Goal: Navigation & Orientation: Find specific page/section

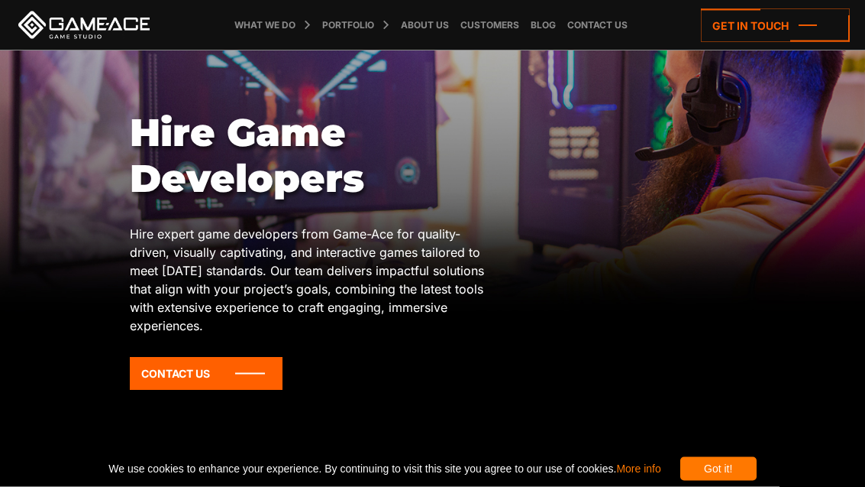
scroll to position [75, 0]
click at [250, 31] on icon at bounding box center [245, 25] width 37 height 50
click at [0, 0] on icon at bounding box center [0, 0] width 0 height 0
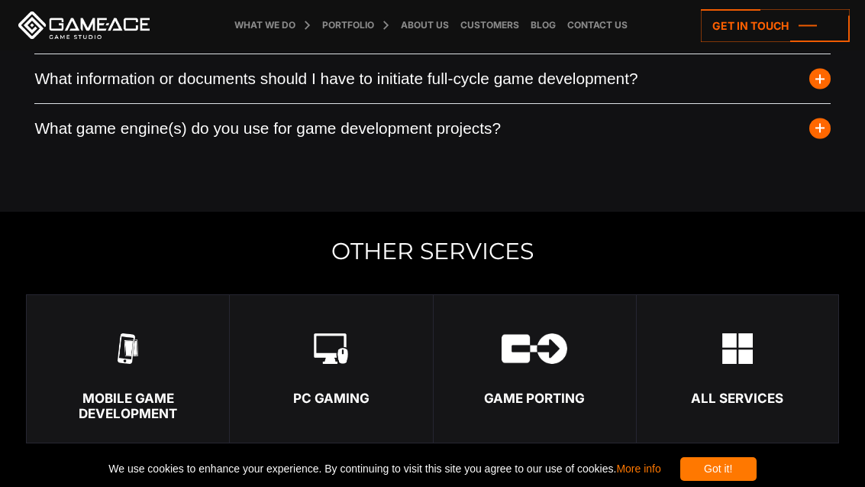
scroll to position [4670, 0]
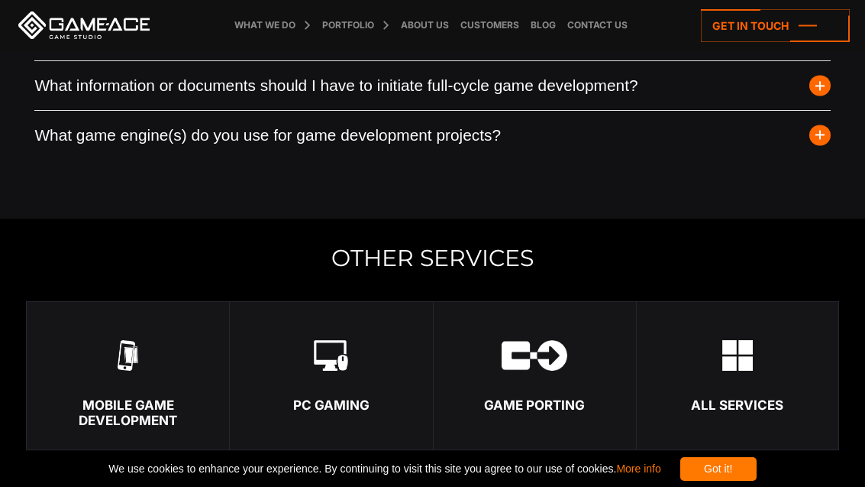
click at [296, 397] on div "PC Gaming" at bounding box center [331, 404] width 202 height 15
click at [285, 334] on link "PC Gaming" at bounding box center [330, 375] width 203 height 149
